Goal: Transaction & Acquisition: Purchase product/service

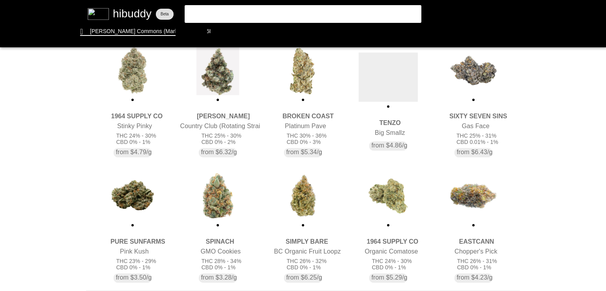
drag, startPoint x: 121, startPoint y: 78, endPoint x: 50, endPoint y: 82, distance: 71.9
click at [50, 82] on flt-glass-pane at bounding box center [303, 145] width 606 height 291
click at [410, 206] on flt-glass-pane at bounding box center [303, 145] width 606 height 291
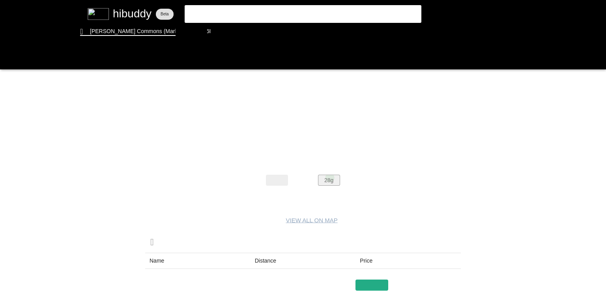
click at [330, 177] on flt-glass-pane at bounding box center [303, 145] width 606 height 291
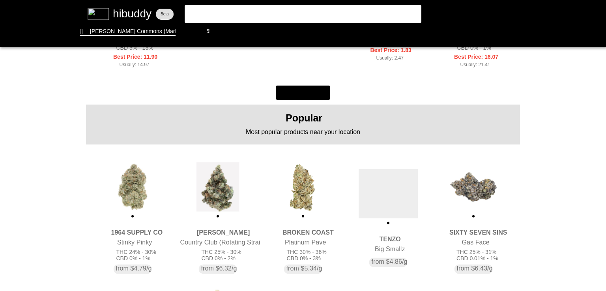
click at [148, 161] on flt-glass-pane at bounding box center [303, 145] width 606 height 291
